Goal: Information Seeking & Learning: Check status

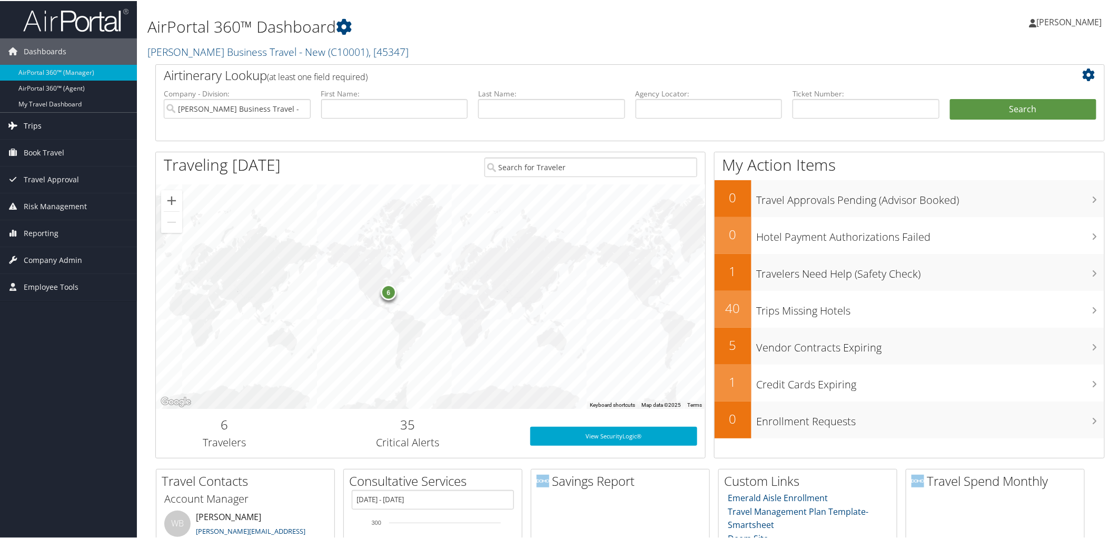
click at [78, 129] on link "Trips" at bounding box center [68, 125] width 137 height 26
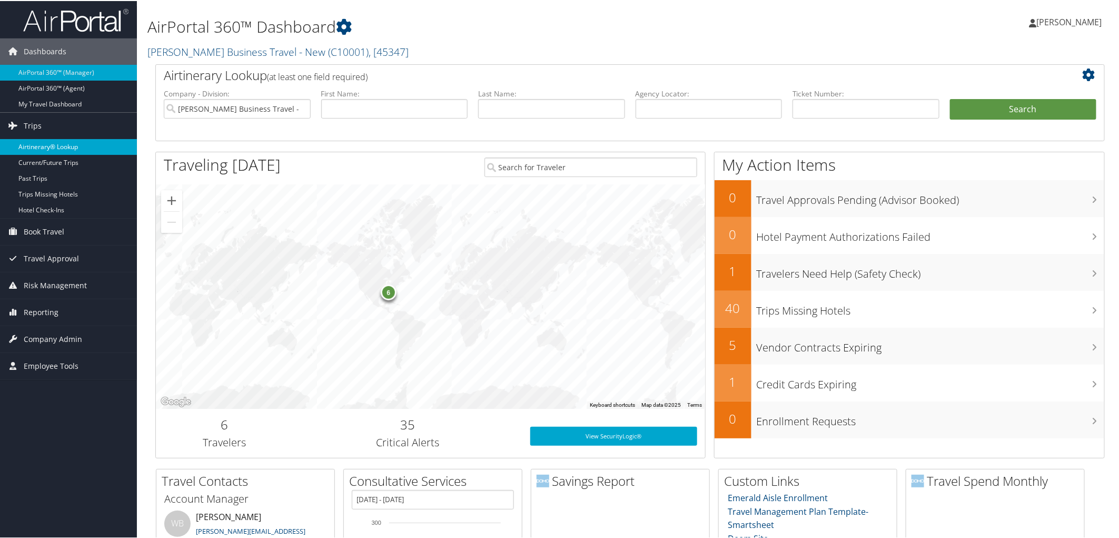
click at [73, 147] on link "Airtinerary® Lookup" at bounding box center [68, 146] width 137 height 16
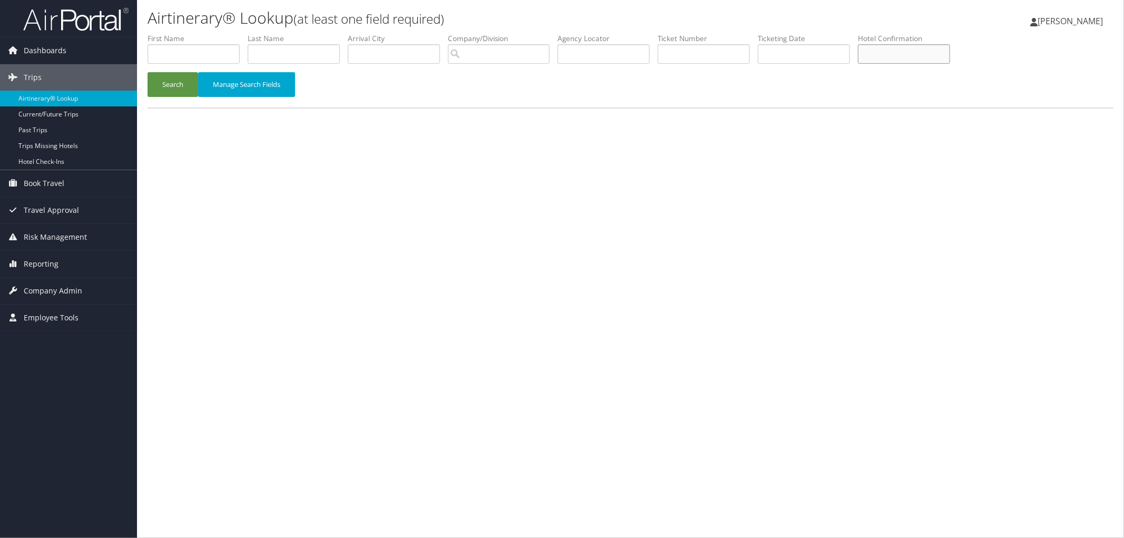
click at [915, 56] on input "text" at bounding box center [904, 53] width 92 height 19
paste input "80451033"
type input "80451033"
click at [189, 87] on button "Search" at bounding box center [172, 84] width 51 height 25
click at [184, 51] on input "text" at bounding box center [193, 53] width 92 height 19
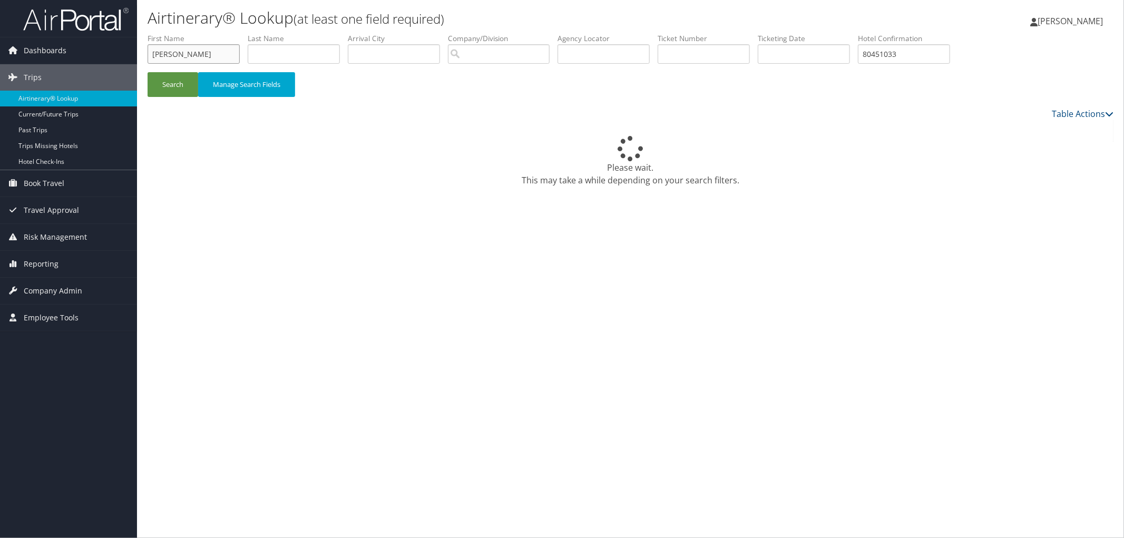
type input "[PERSON_NAME]"
type input "Ugbong"
drag, startPoint x: 950, startPoint y: 51, endPoint x: 870, endPoint y: 51, distance: 80.6
click at [870, 33] on ul "First Name [PERSON_NAME] Name Ugbong Departure City Arrival City Company/Divisi…" at bounding box center [630, 33] width 966 height 0
click at [143, 68] on div "Search Manage Search Fields" at bounding box center [630, 70] width 981 height 74
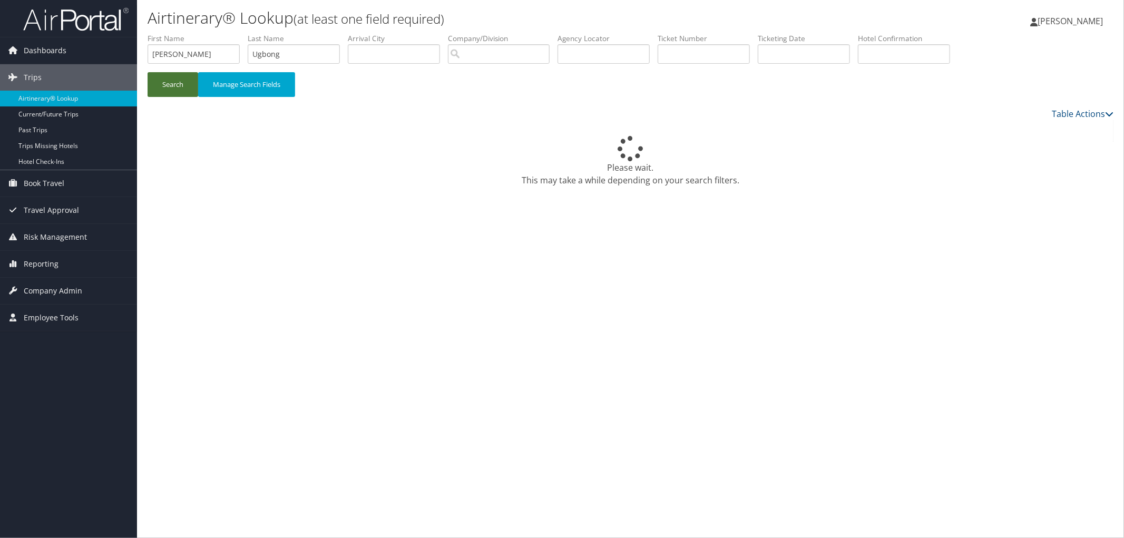
click at [162, 82] on button "Search" at bounding box center [172, 84] width 51 height 25
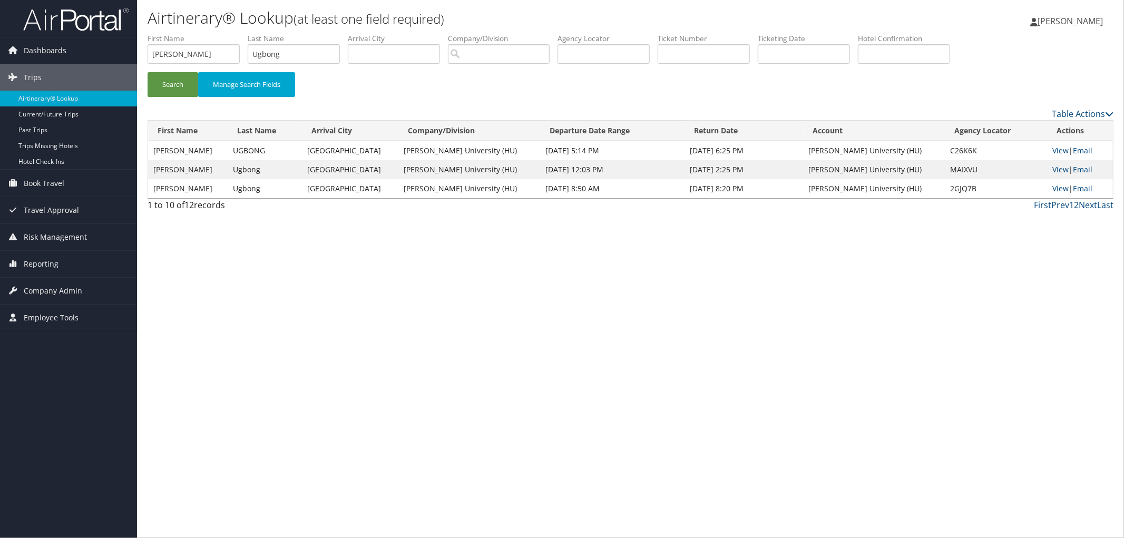
click at [593, 127] on th "Departure Date Range" at bounding box center [612, 131] width 144 height 21
click at [592, 131] on th "Departure Date Range" at bounding box center [612, 131] width 144 height 21
drag, startPoint x: 185, startPoint y: 55, endPoint x: 117, endPoint y: 56, distance: 68.5
click at [119, 56] on div "Dashboards AirPortal 360™ (Manager) AirPortal 360™ (Agent) My Travel Dashboard …" at bounding box center [562, 269] width 1124 height 538
type input "Ugbong"
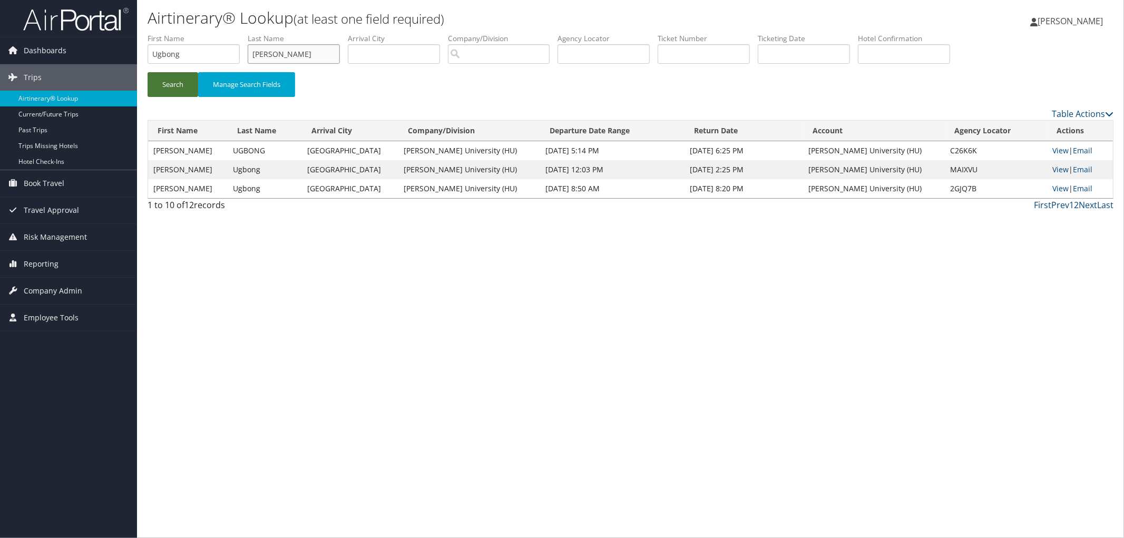
type input "[PERSON_NAME]"
click at [161, 82] on button "Search" at bounding box center [172, 84] width 51 height 25
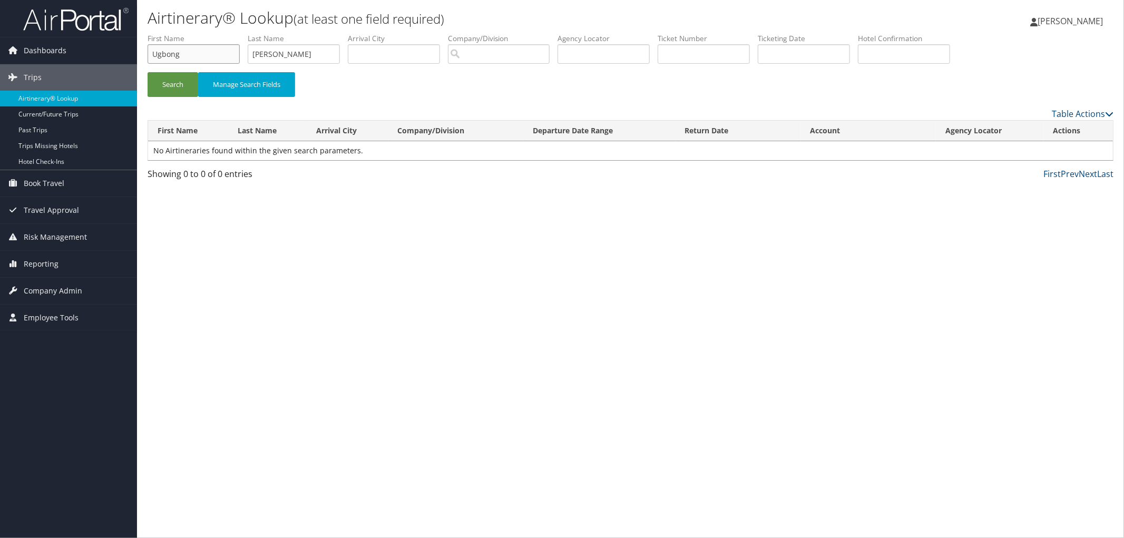
click at [193, 60] on input "Ugbong" at bounding box center [193, 53] width 92 height 19
drag, startPoint x: 186, startPoint y: 51, endPoint x: 130, endPoint y: 52, distance: 55.8
click at [133, 52] on div "Dashboards AirPortal 360™ (Manager) AirPortal 360™ (Agent) My Travel Dashboard …" at bounding box center [562, 269] width 1124 height 538
type input "Lauren"
type input "[PERSON_NAME]"
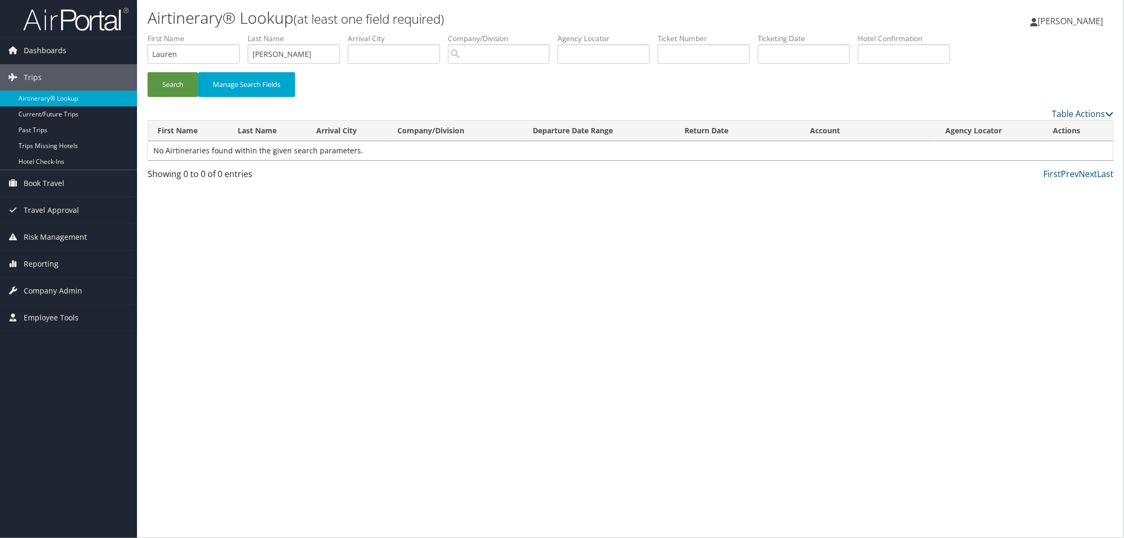
drag, startPoint x: 595, startPoint y: 72, endPoint x: 543, endPoint y: 55, distance: 55.3
click at [590, 72] on div "Search Manage Search Fields" at bounding box center [630, 89] width 981 height 35
click at [537, 53] on input "search" at bounding box center [499, 53] width 102 height 19
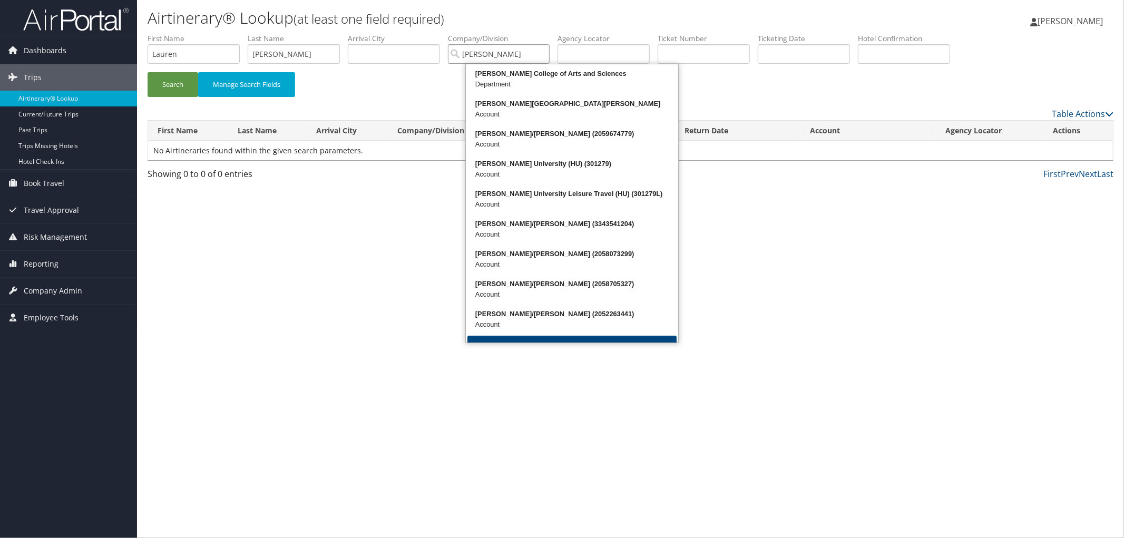
type input "[PERSON_NAME]"
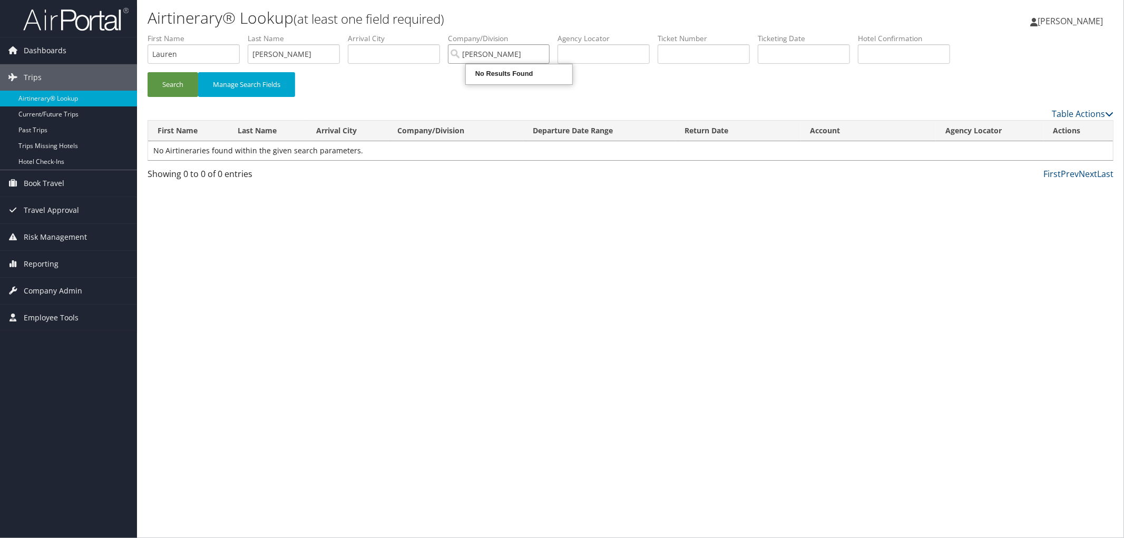
drag, startPoint x: 532, startPoint y: 52, endPoint x: 498, endPoint y: 51, distance: 34.2
click at [498, 55] on input "[PERSON_NAME]" at bounding box center [499, 53] width 102 height 19
click at [536, 76] on div "[PERSON_NAME] University (HU) (301279)" at bounding box center [571, 73] width 209 height 11
type input "[PERSON_NAME] University (HU)"
click at [178, 83] on button "Search" at bounding box center [172, 84] width 51 height 25
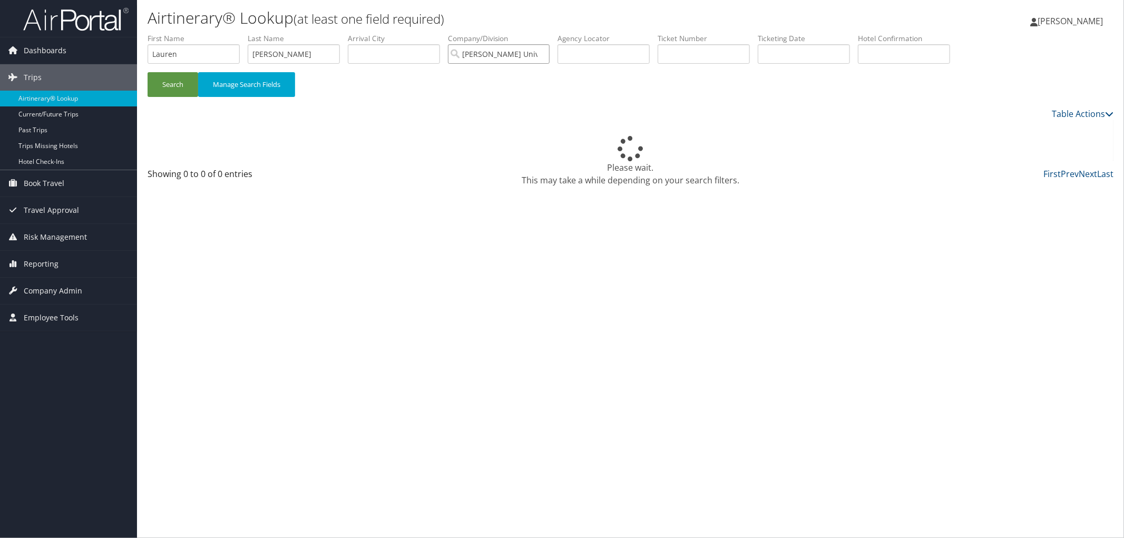
click at [549, 53] on input "[PERSON_NAME] University (HU)" at bounding box center [499, 53] width 102 height 19
click at [189, 85] on button "Search" at bounding box center [172, 84] width 51 height 25
click at [403, 182] on div "Please wait. This may take a while depending on your search filters." at bounding box center [630, 161] width 966 height 51
click at [178, 92] on button "Search" at bounding box center [172, 84] width 51 height 25
click at [924, 54] on input "text" at bounding box center [904, 53] width 92 height 19
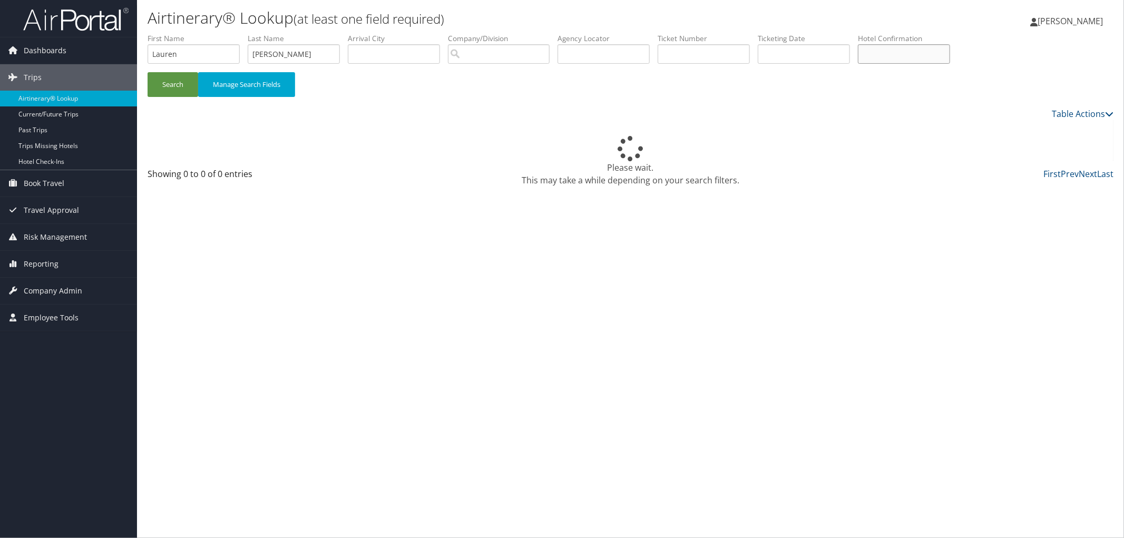
click at [912, 55] on input "text" at bounding box center [904, 53] width 92 height 19
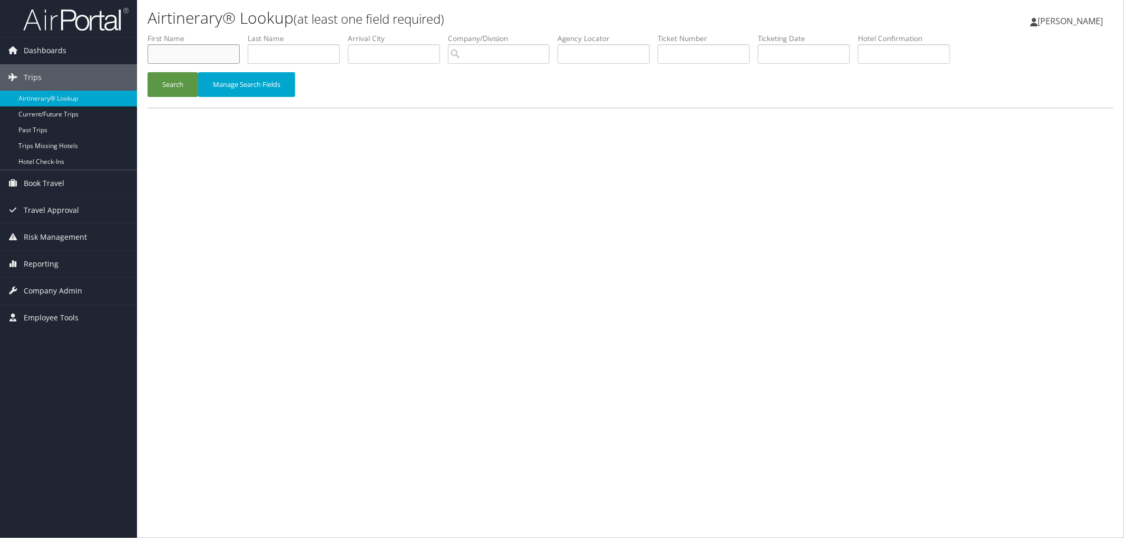
click at [171, 51] on input "text" at bounding box center [193, 53] width 92 height 19
type input "Lauren"
type input "[PERSON_NAME]"
click at [162, 76] on button "Search" at bounding box center [172, 84] width 51 height 25
click at [612, 55] on input "text" at bounding box center [603, 53] width 92 height 19
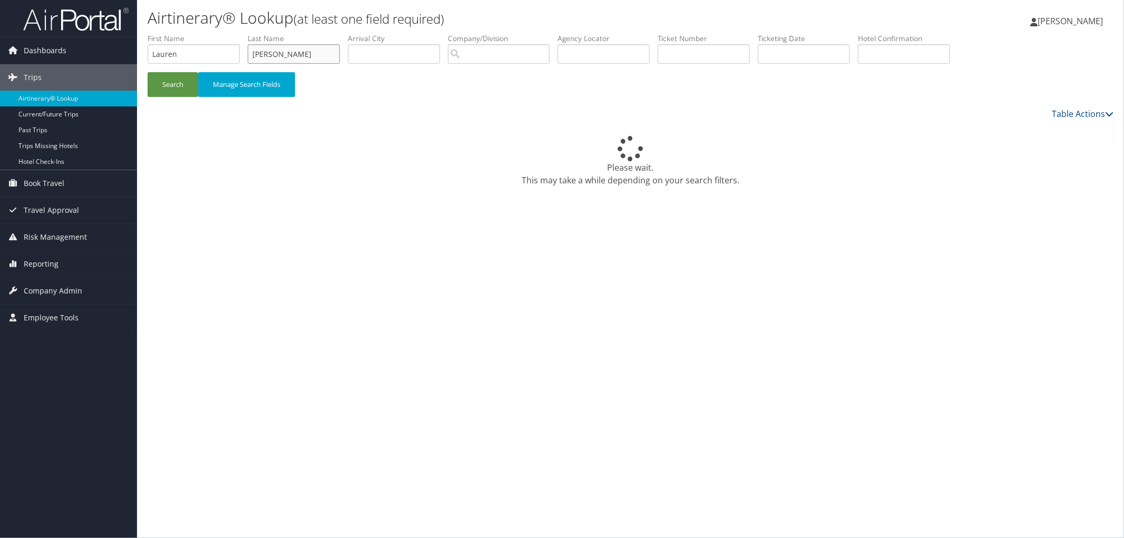
click at [316, 55] on input "[PERSON_NAME]" at bounding box center [294, 53] width 92 height 19
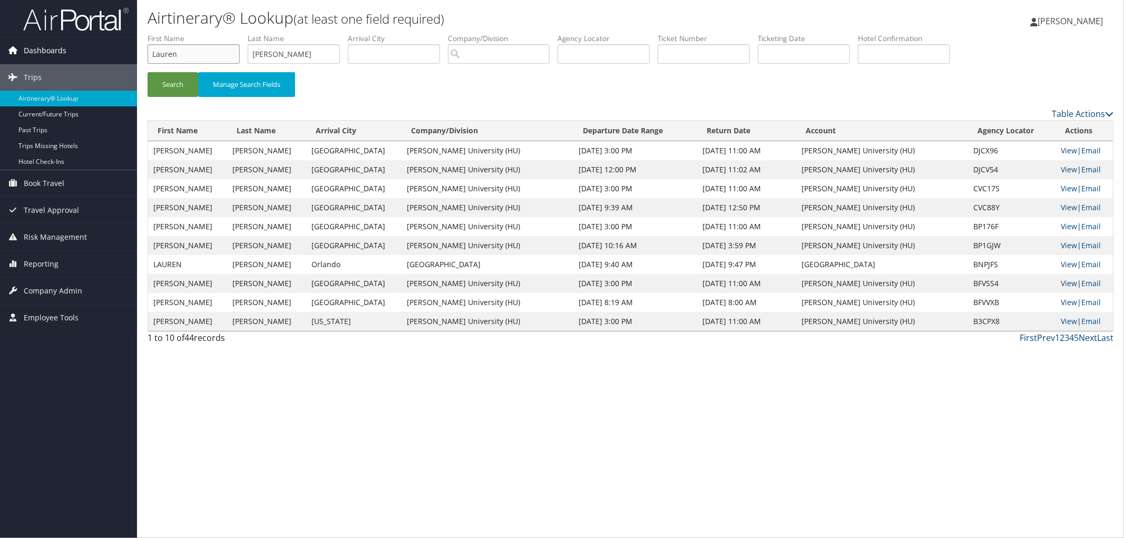
drag, startPoint x: 196, startPoint y: 46, endPoint x: 119, endPoint y: 58, distance: 78.4
click at [119, 58] on div "Dashboards AirPortal 360™ (Manager) AirPortal 360™ (Agent) My Travel Dashboard …" at bounding box center [562, 269] width 1124 height 538
type input "Kori"
type input "Houston"
click at [182, 86] on button "Search" at bounding box center [172, 84] width 51 height 25
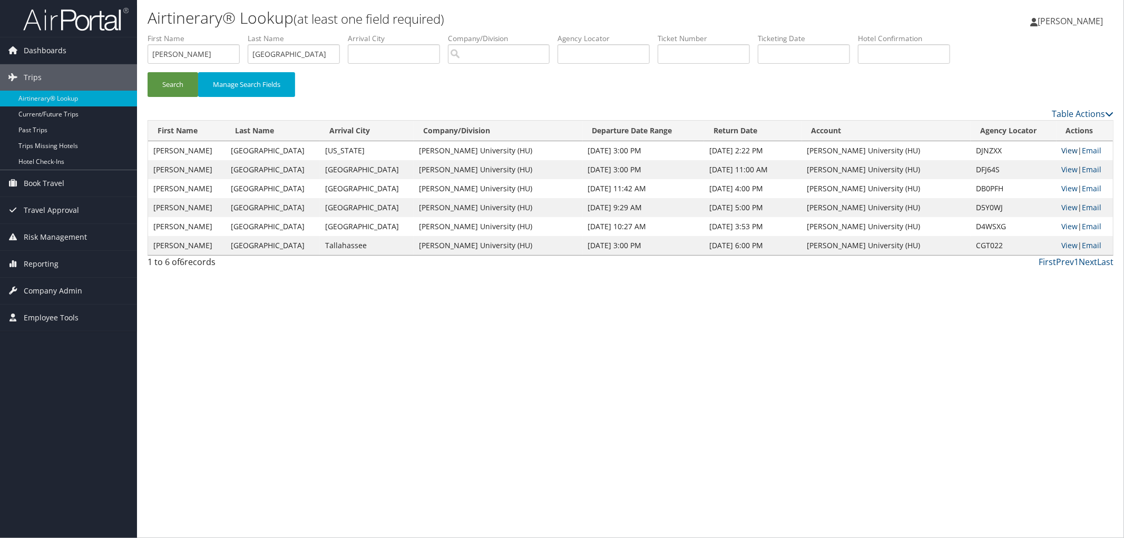
click at [1061, 147] on link "View" at bounding box center [1069, 150] width 16 height 10
click at [980, 151] on td "DJNZXX" at bounding box center [1013, 150] width 86 height 19
copy td "DJNZXX"
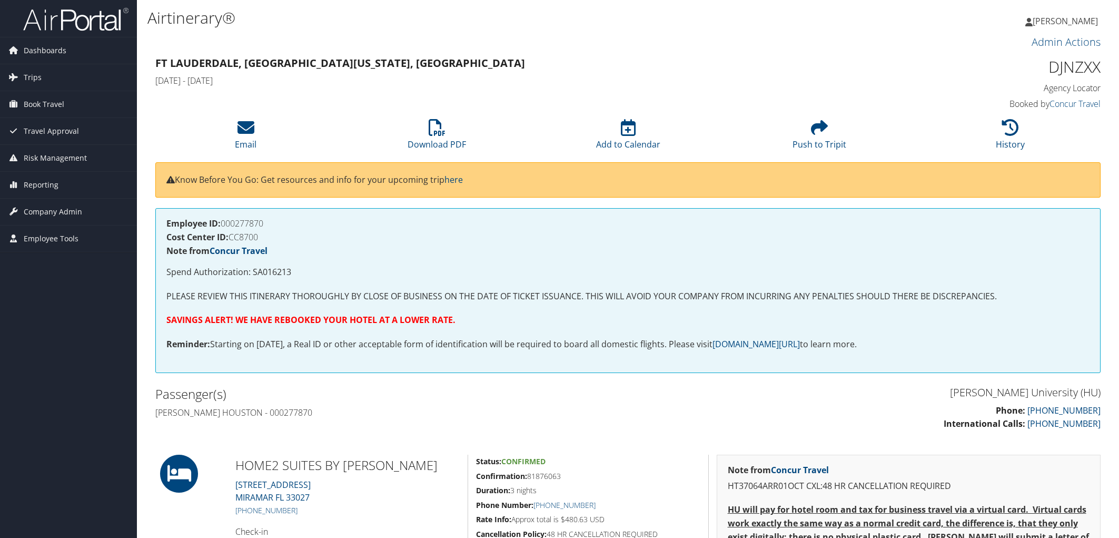
scroll to position [292, 0]
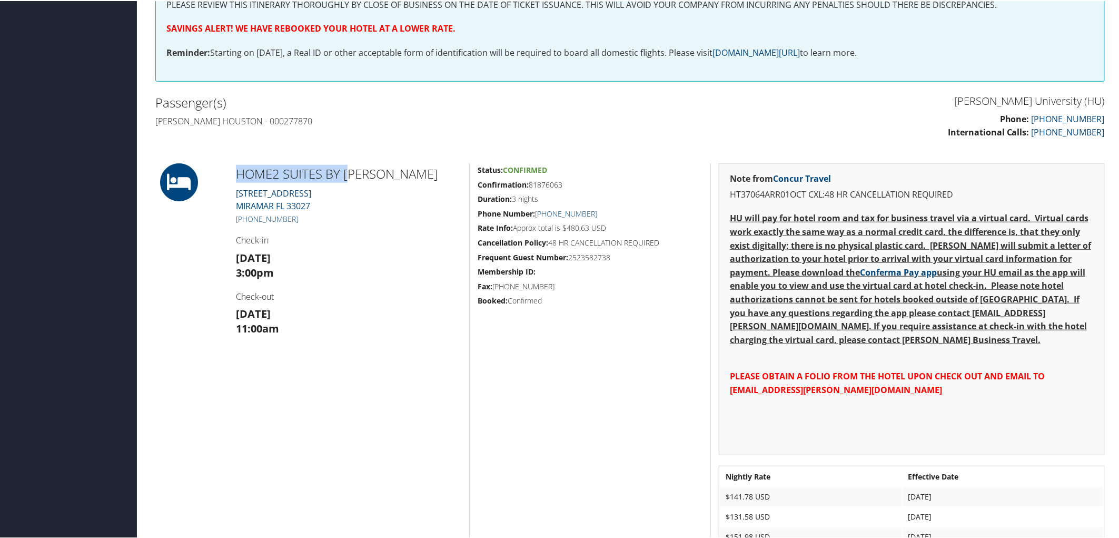
drag, startPoint x: 224, startPoint y: 171, endPoint x: 351, endPoint y: 175, distance: 127.5
click at [351, 175] on div "HOME2 SUITES BY HIL 2800 SW 149TH AVENUE MIRAMAR FL 33027 +1 (954) 441-0122 Che…" at bounding box center [630, 358] width 966 height 393
